Goal: Find specific page/section: Find specific page/section

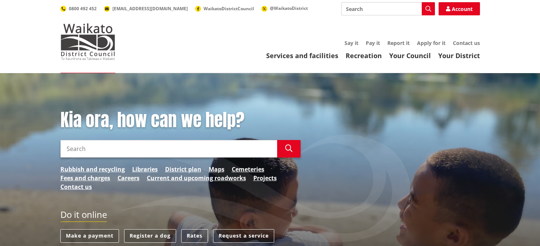
click at [177, 147] on input "Search" at bounding box center [168, 149] width 217 height 18
click at [183, 170] on link "District plan" at bounding box center [183, 169] width 36 height 9
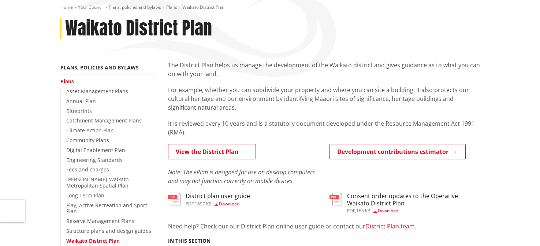
scroll to position [110, 0]
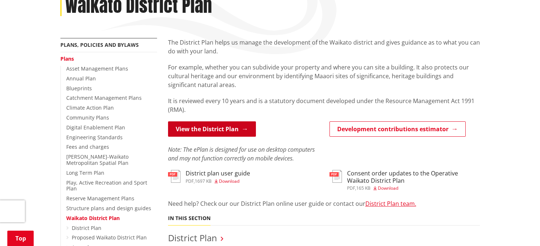
click at [238, 130] on link "View the District Plan" at bounding box center [212, 128] width 88 height 15
